Goal: Transaction & Acquisition: Purchase product/service

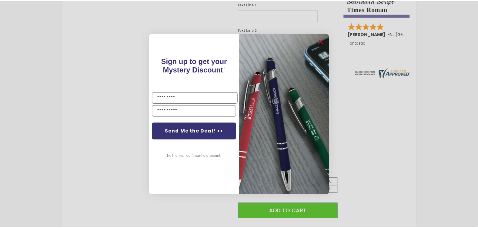
scroll to position [222, 0]
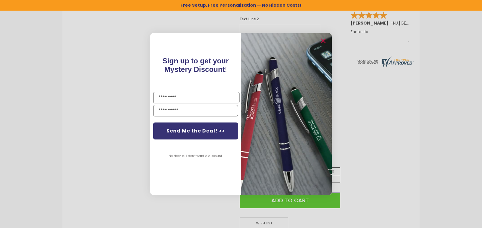
click at [366, 108] on div "Close dialog Sign up to get your Mystery Discount ! Name Email Send Me the Deal…" at bounding box center [241, 114] width 482 height 228
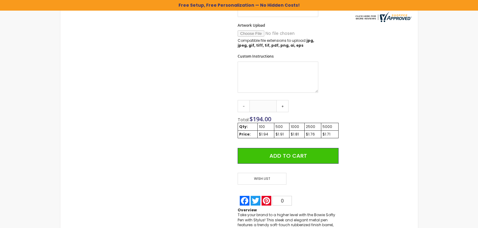
scroll to position [283, 0]
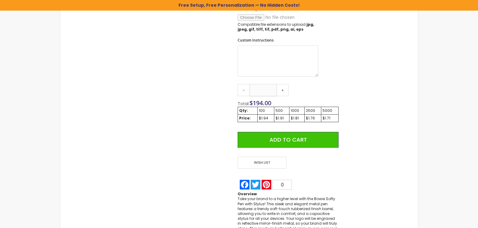
drag, startPoint x: 266, startPoint y: 89, endPoint x: 261, endPoint y: 90, distance: 5.2
click at [261, 90] on input "***" at bounding box center [262, 90] width 27 height 12
type input "*"
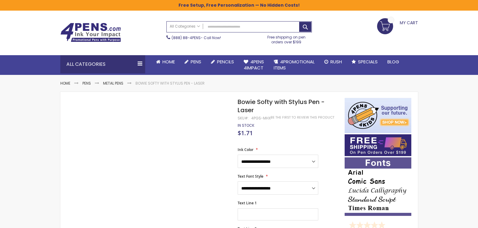
scroll to position [10, 0]
